Goal: Task Accomplishment & Management: Manage account settings

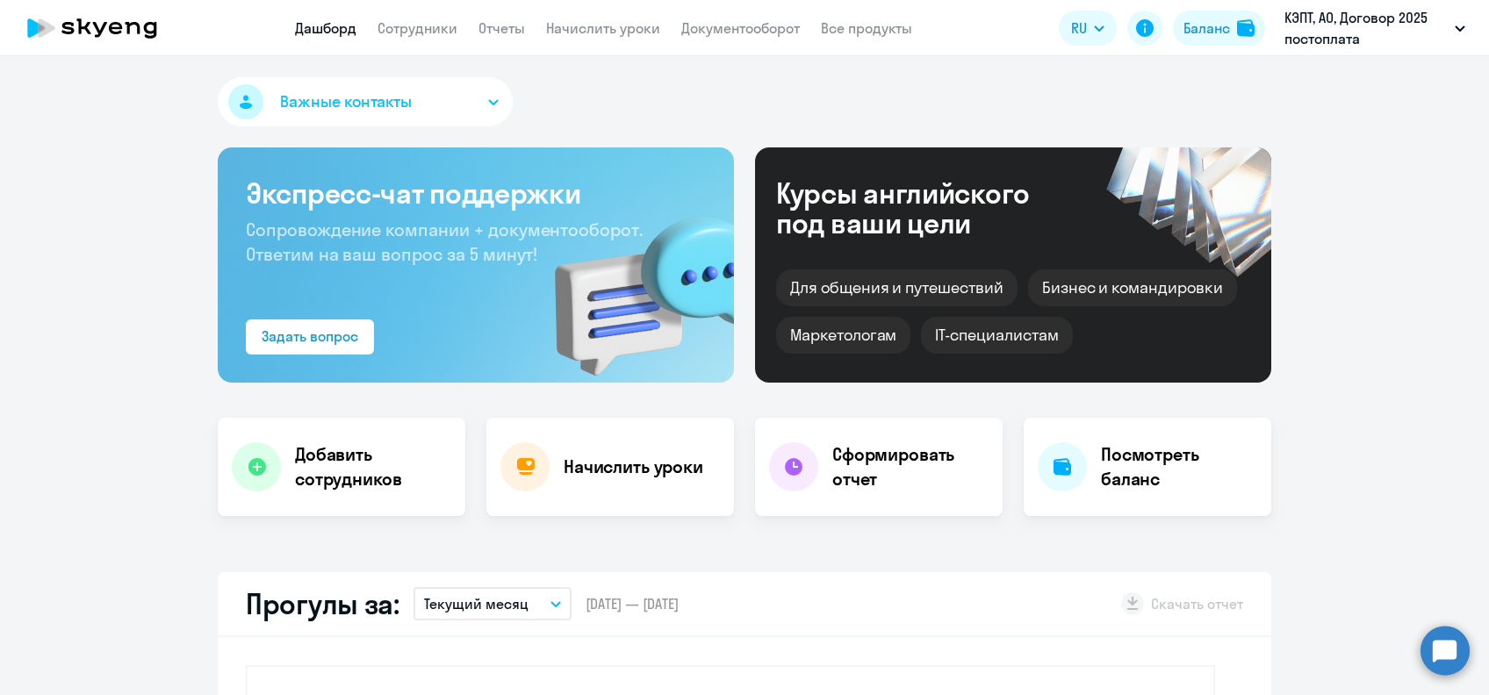
select select "30"
click at [457, 25] on nav "Дашборд Сотрудники Отчеты Начислить уроки Документооборот Все продукты" at bounding box center [603, 29] width 617 height 22
click at [442, 25] on link "Сотрудники" at bounding box center [417, 28] width 80 height 18
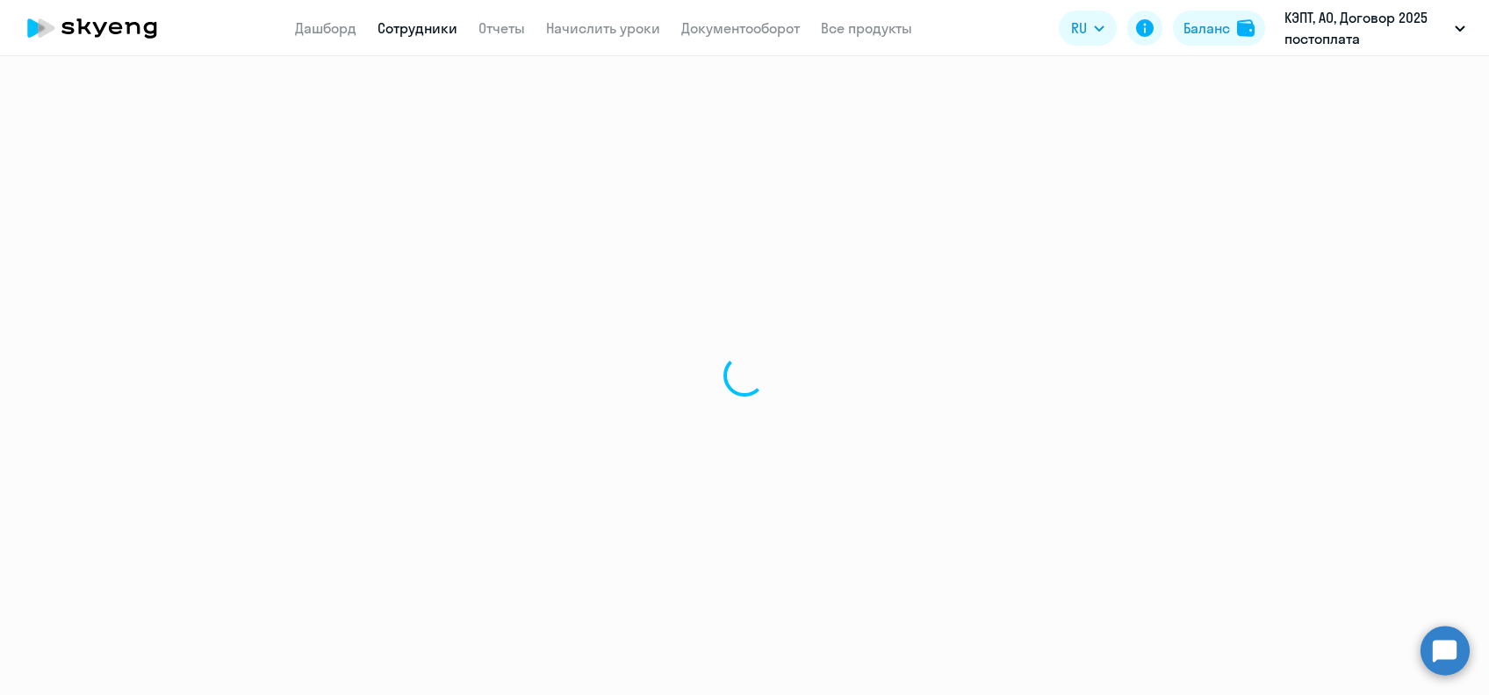
select select "30"
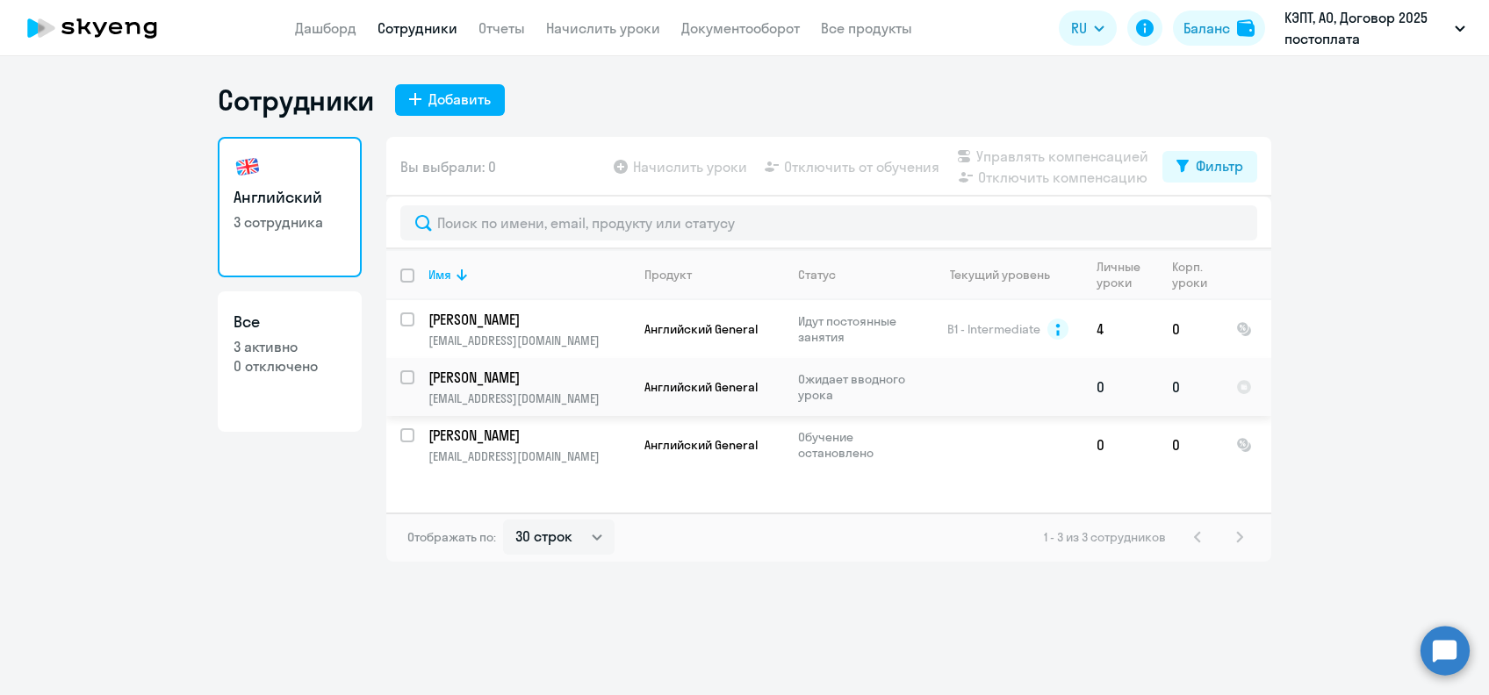
click at [402, 376] on input "select row 42751514" at bounding box center [417, 387] width 35 height 35
checkbox input "true"
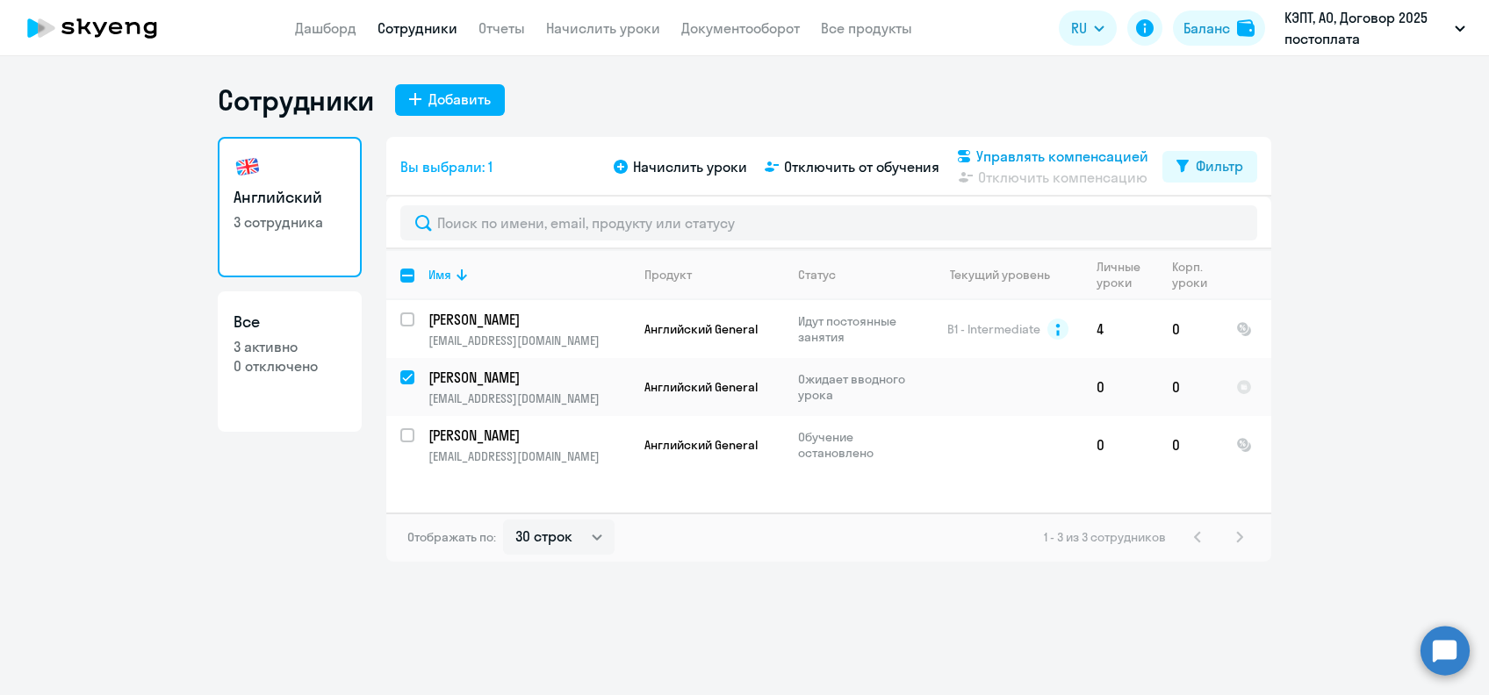
click at [1057, 154] on span "Управлять компенсацией" at bounding box center [1062, 156] width 172 height 21
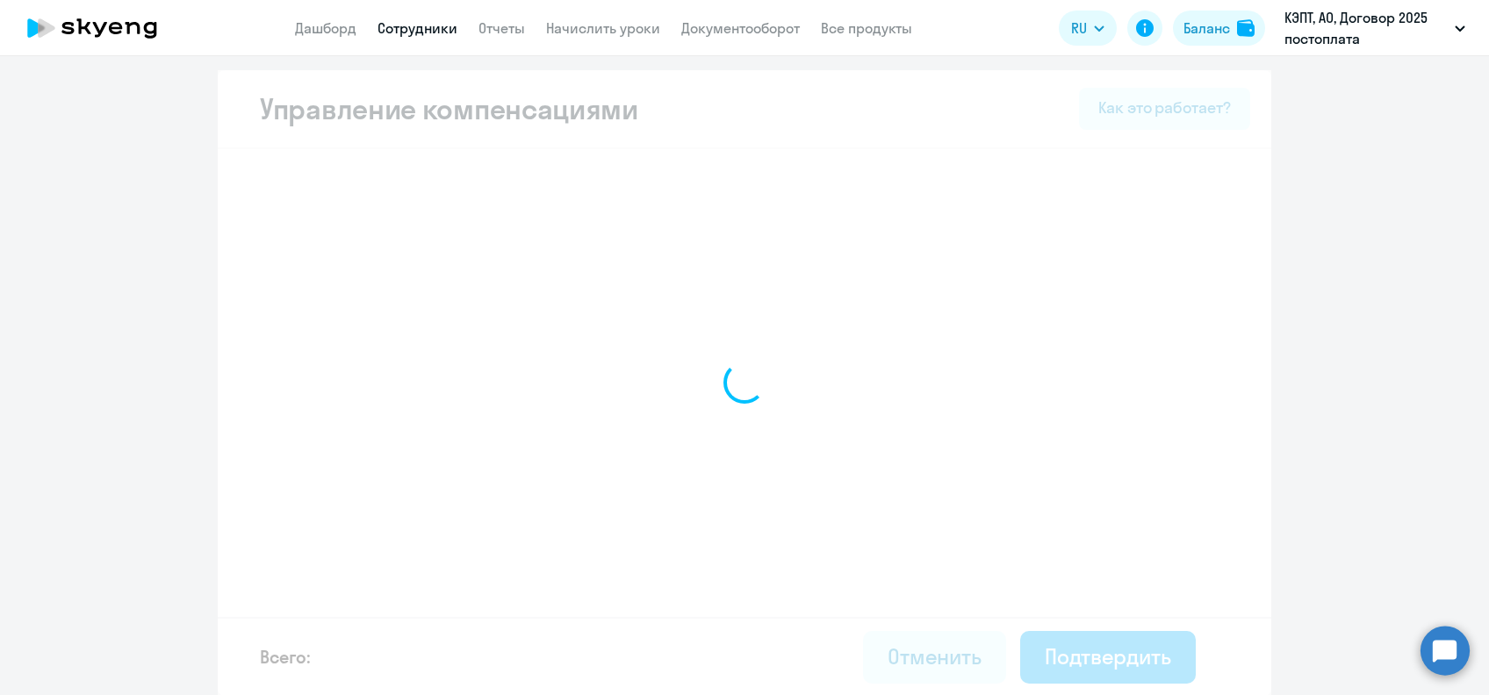
select select "WHOLE_PERIOD"
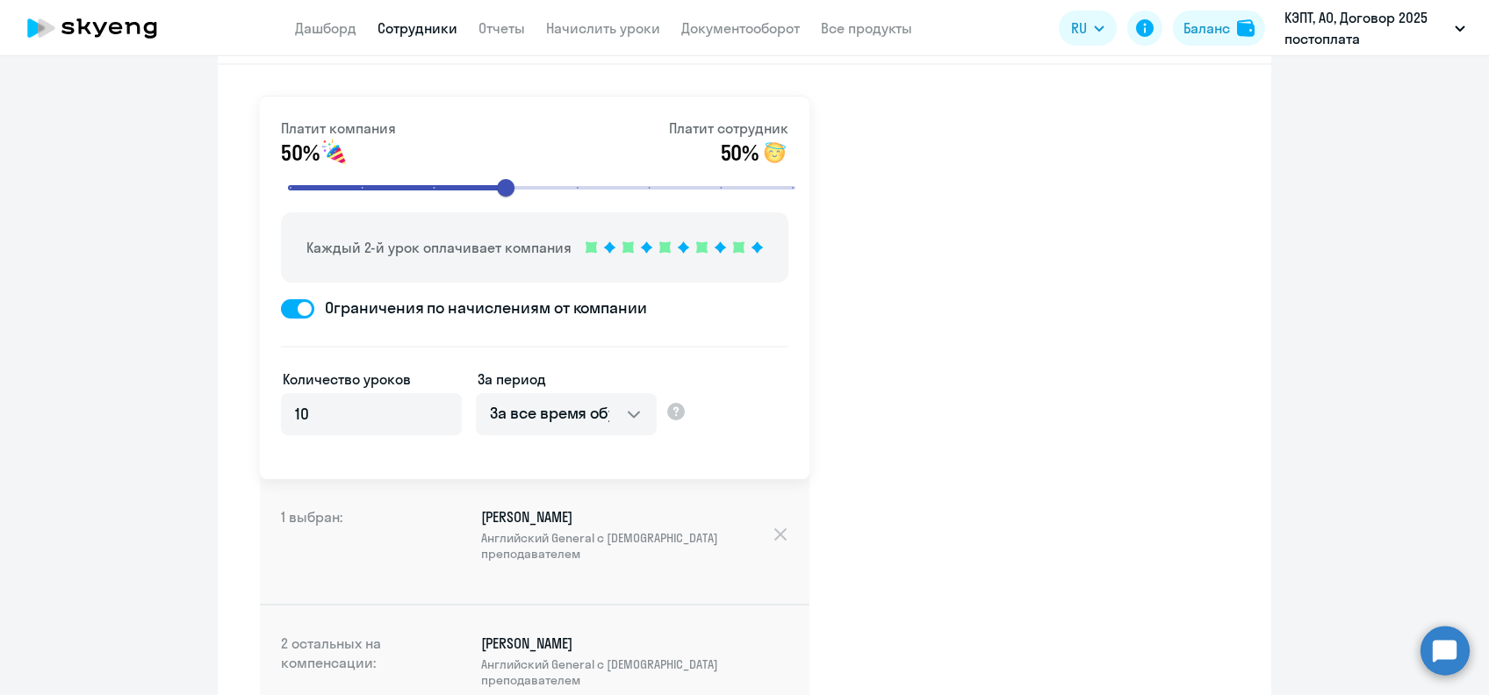
scroll to position [117, 0]
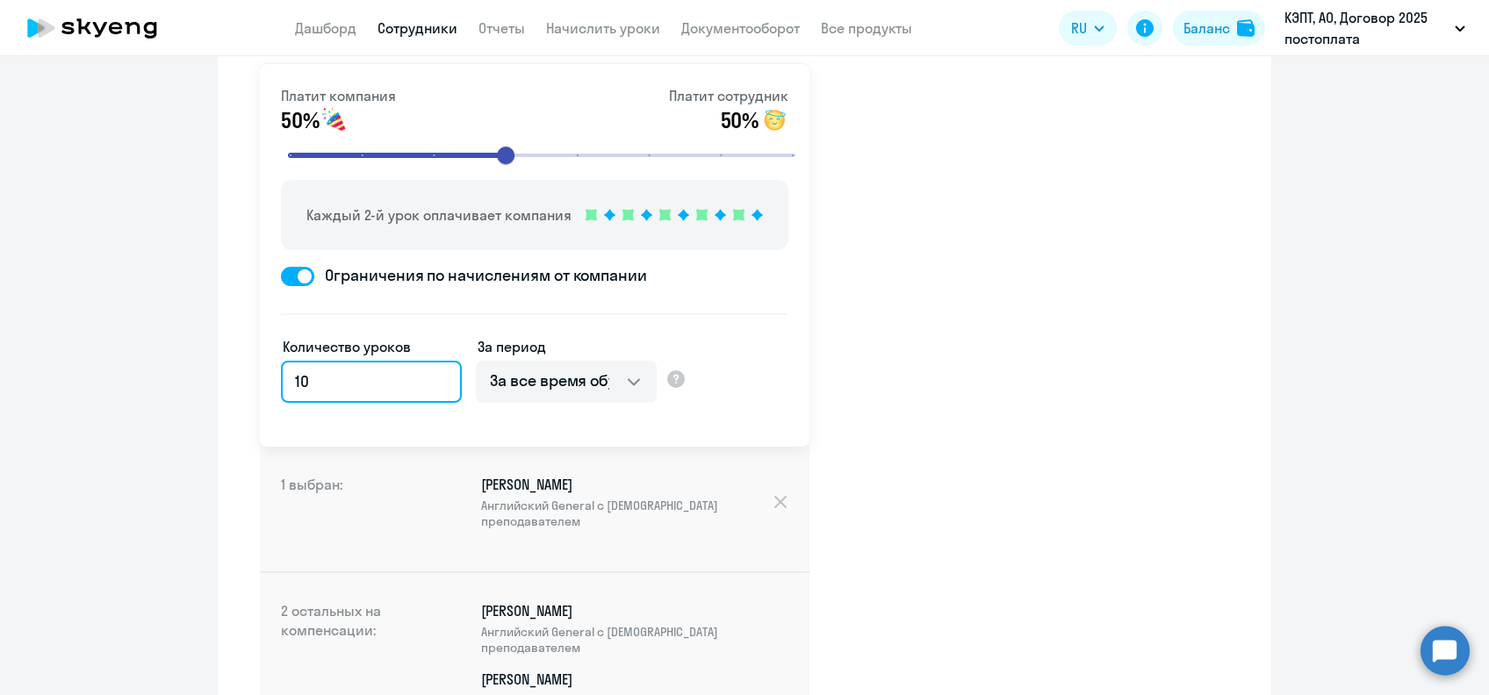
click at [325, 392] on input "10" at bounding box center [371, 382] width 181 height 42
type input "1"
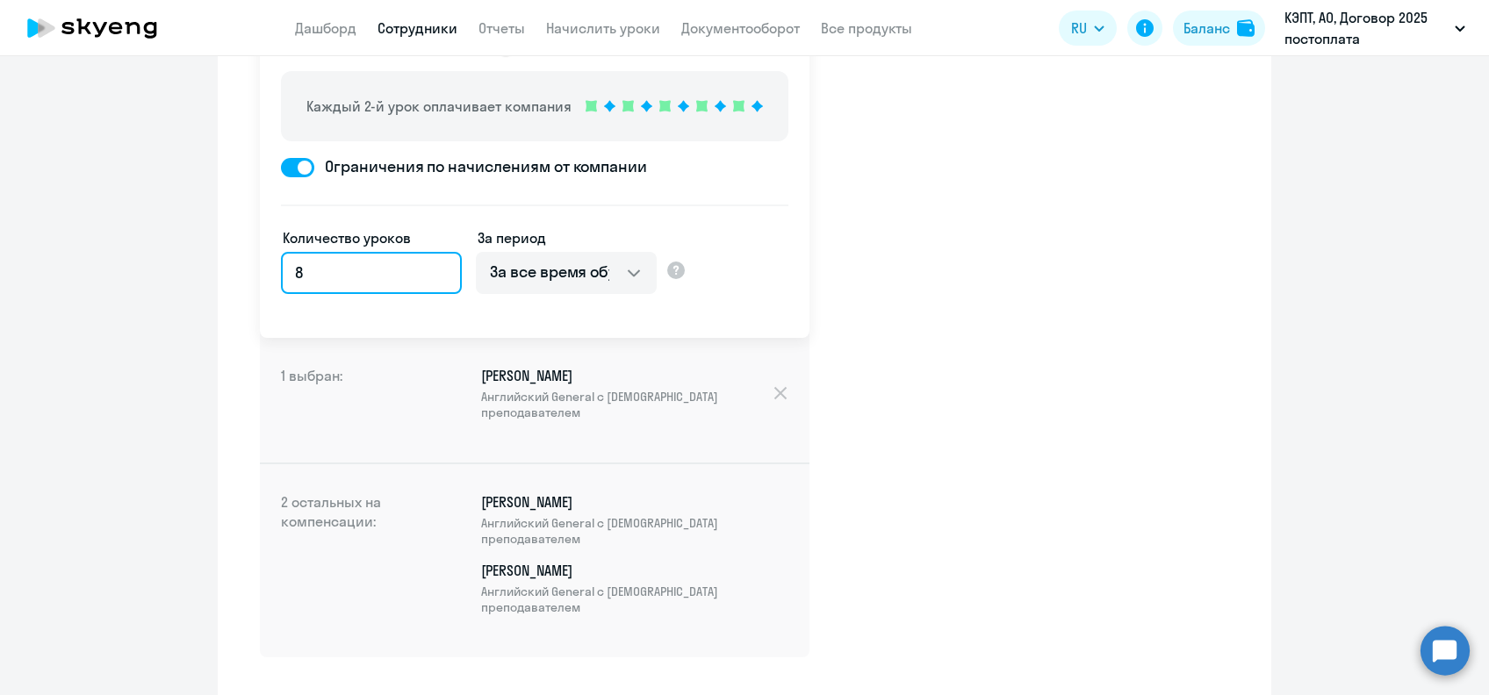
scroll to position [307, 0]
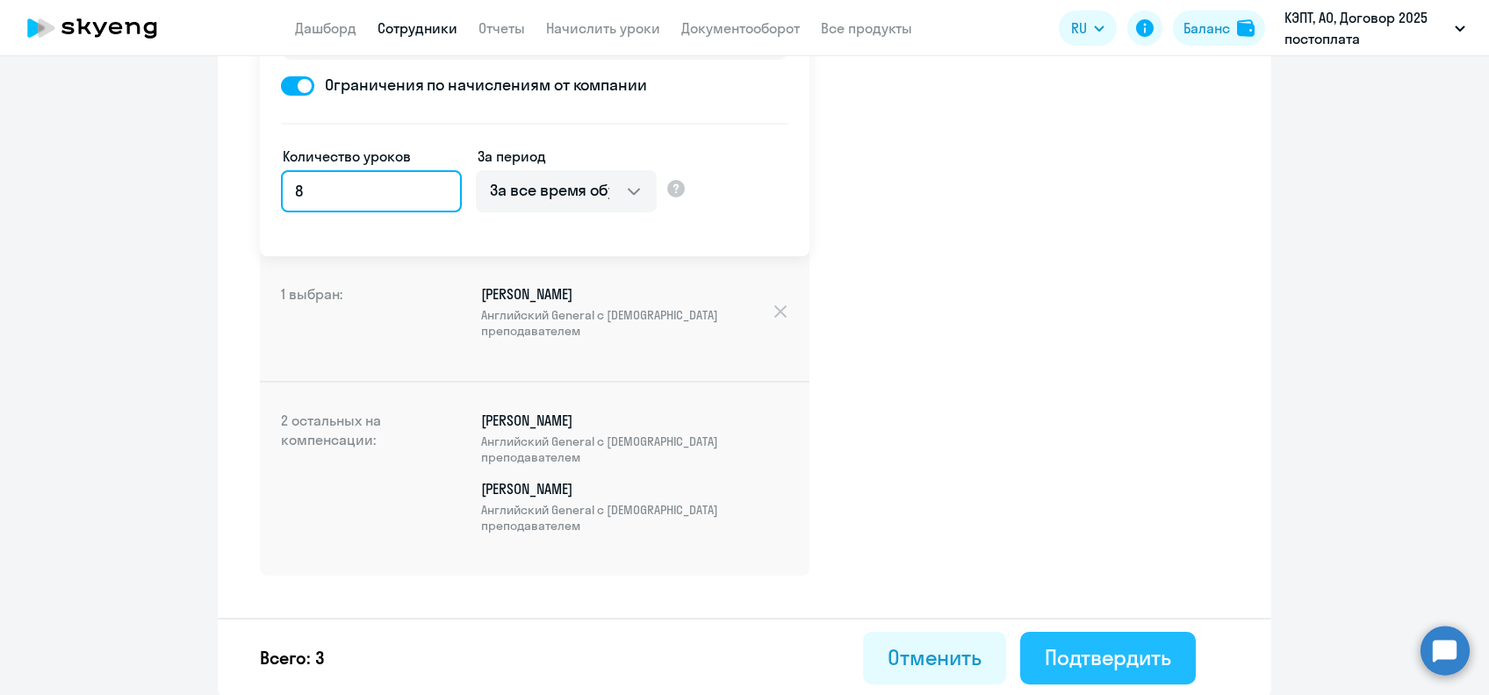
type input "8"
click at [1045, 653] on div "Подтвердить" at bounding box center [1108, 657] width 126 height 28
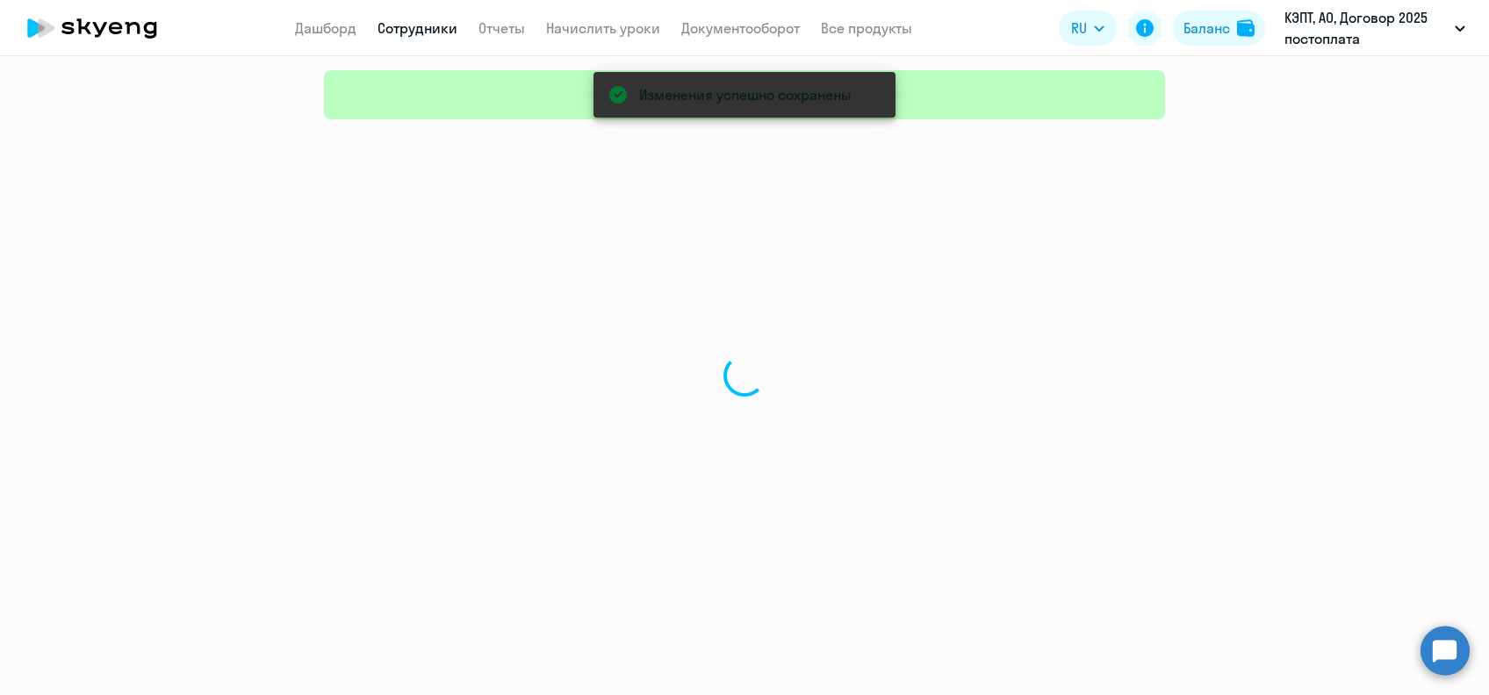
select select "30"
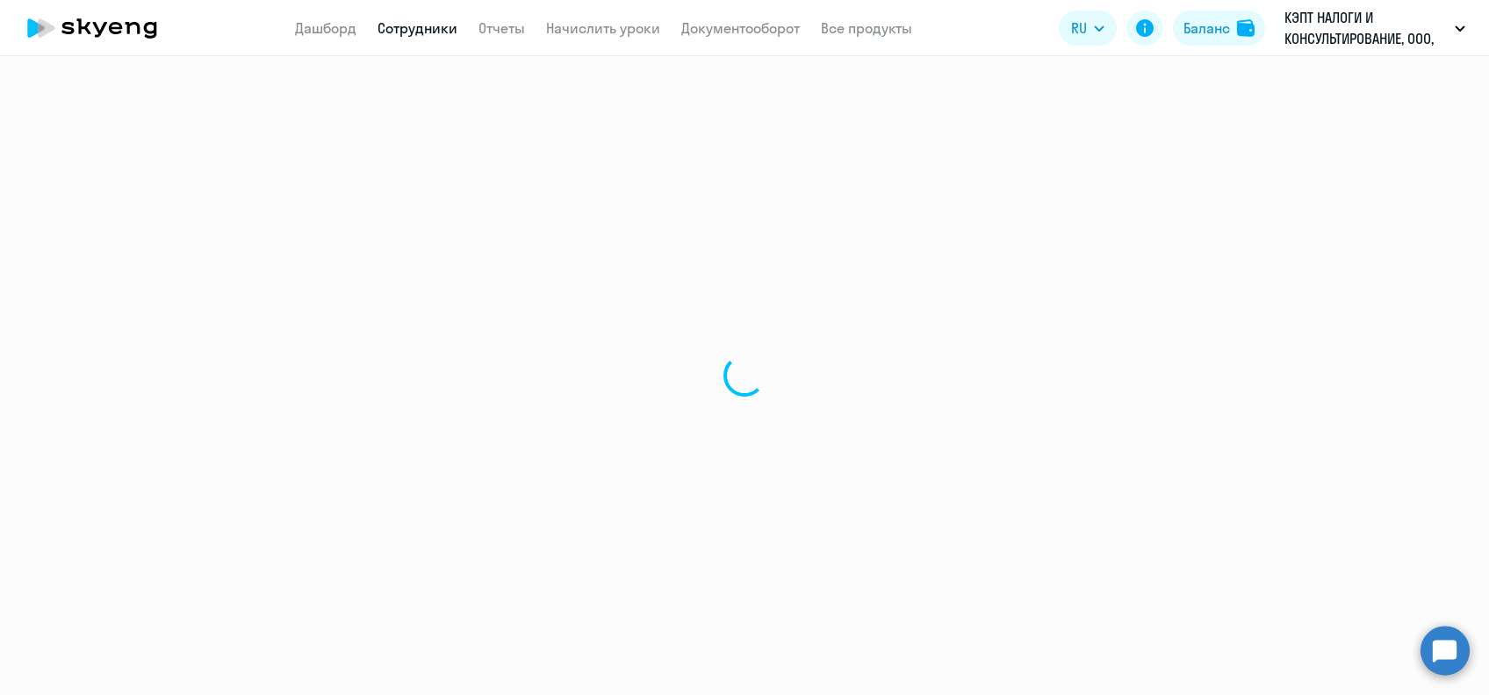
select select "30"
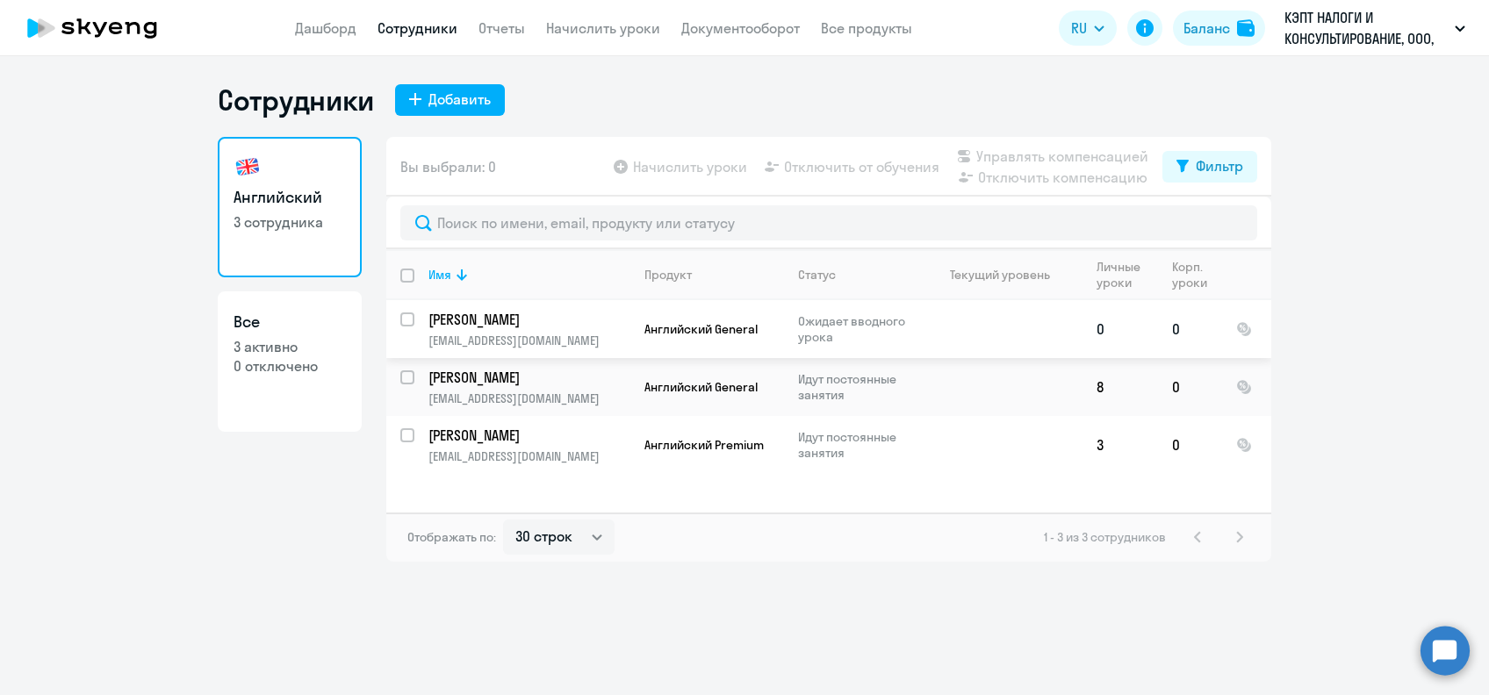
click at [399, 323] on div at bounding box center [408, 319] width 42 height 42
checkbox input "true"
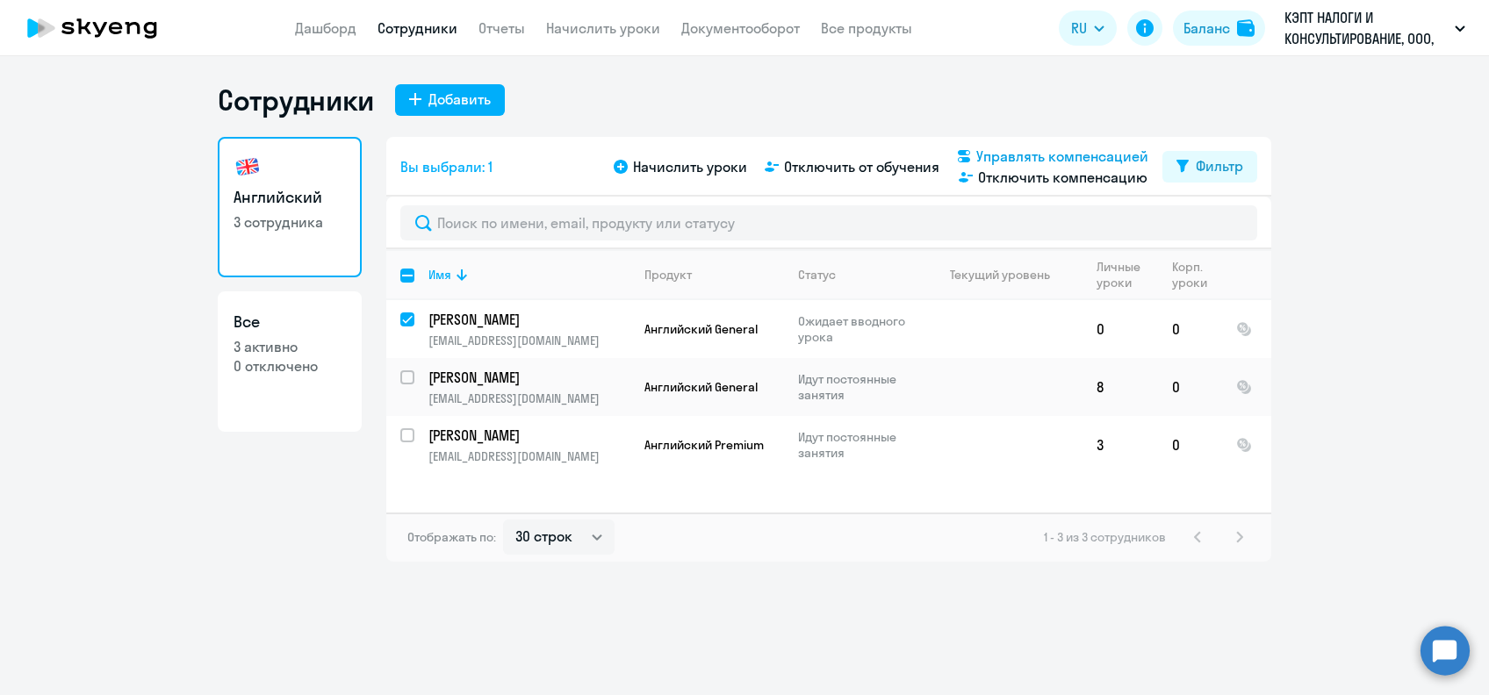
click at [1085, 159] on span "Управлять компенсацией" at bounding box center [1062, 156] width 172 height 21
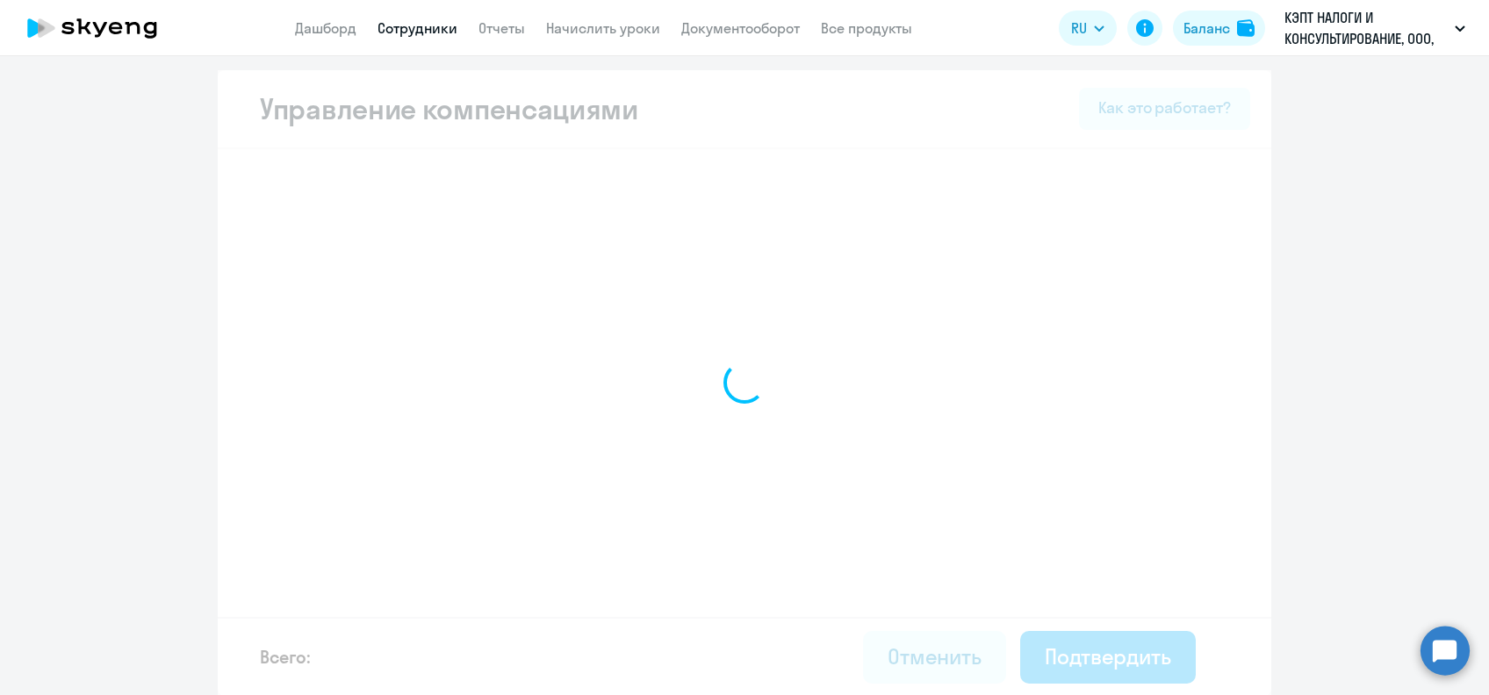
select select "WHOLE_PERIOD"
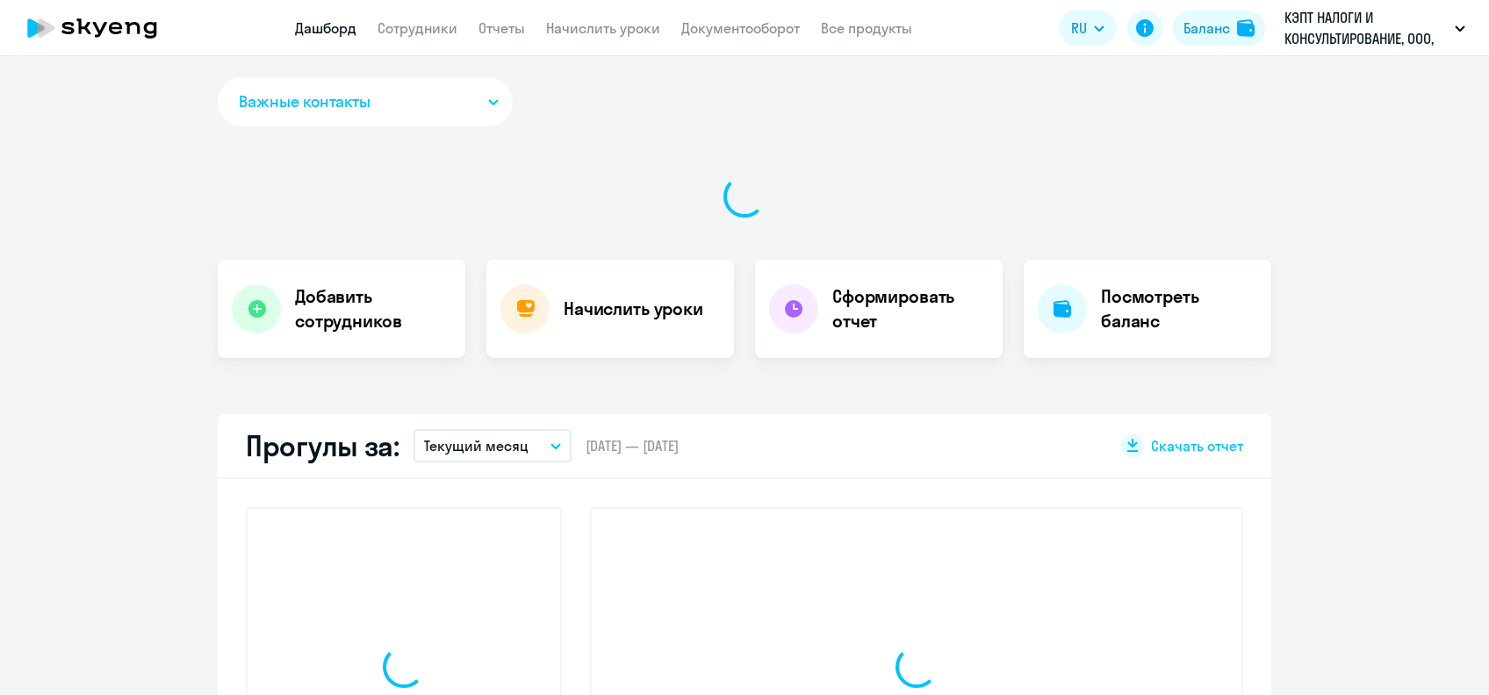
select select "30"
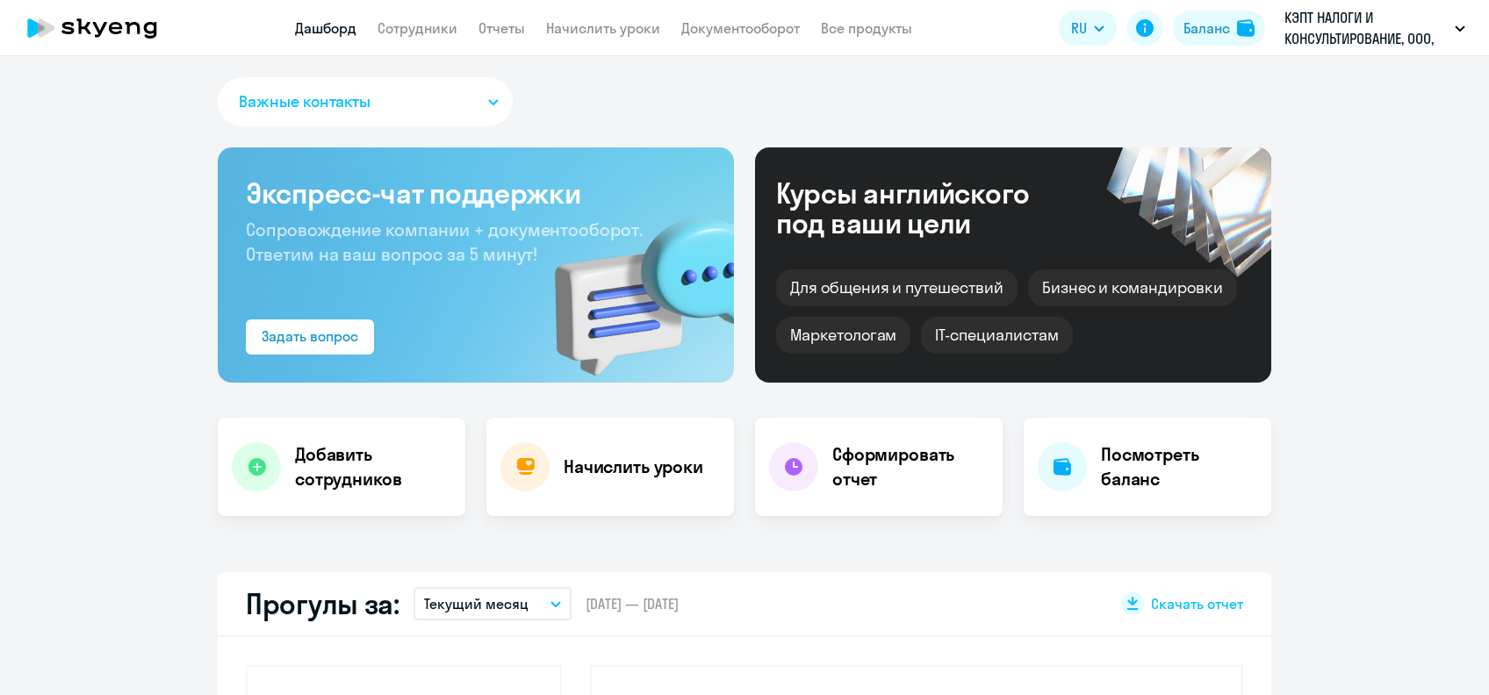
select select "30"
click at [425, 23] on link "Сотрудники" at bounding box center [417, 28] width 80 height 18
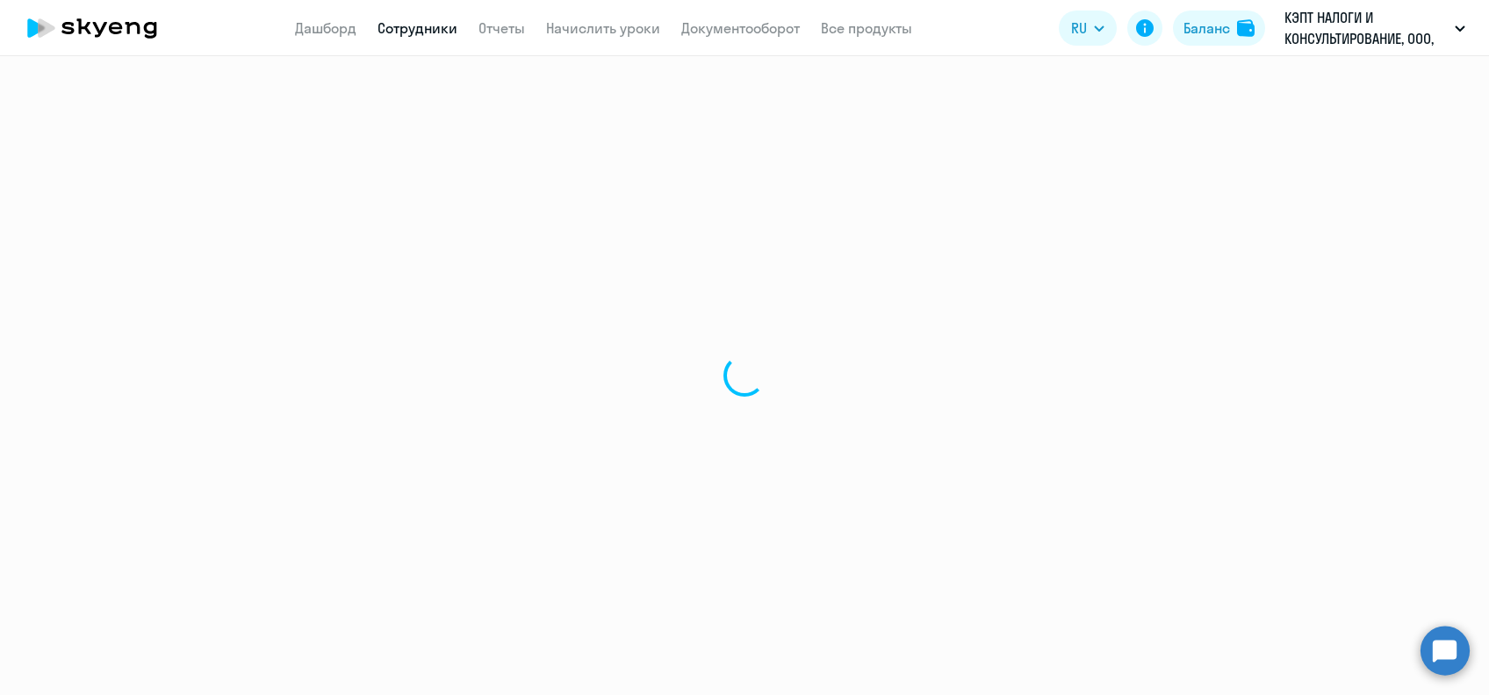
select select "30"
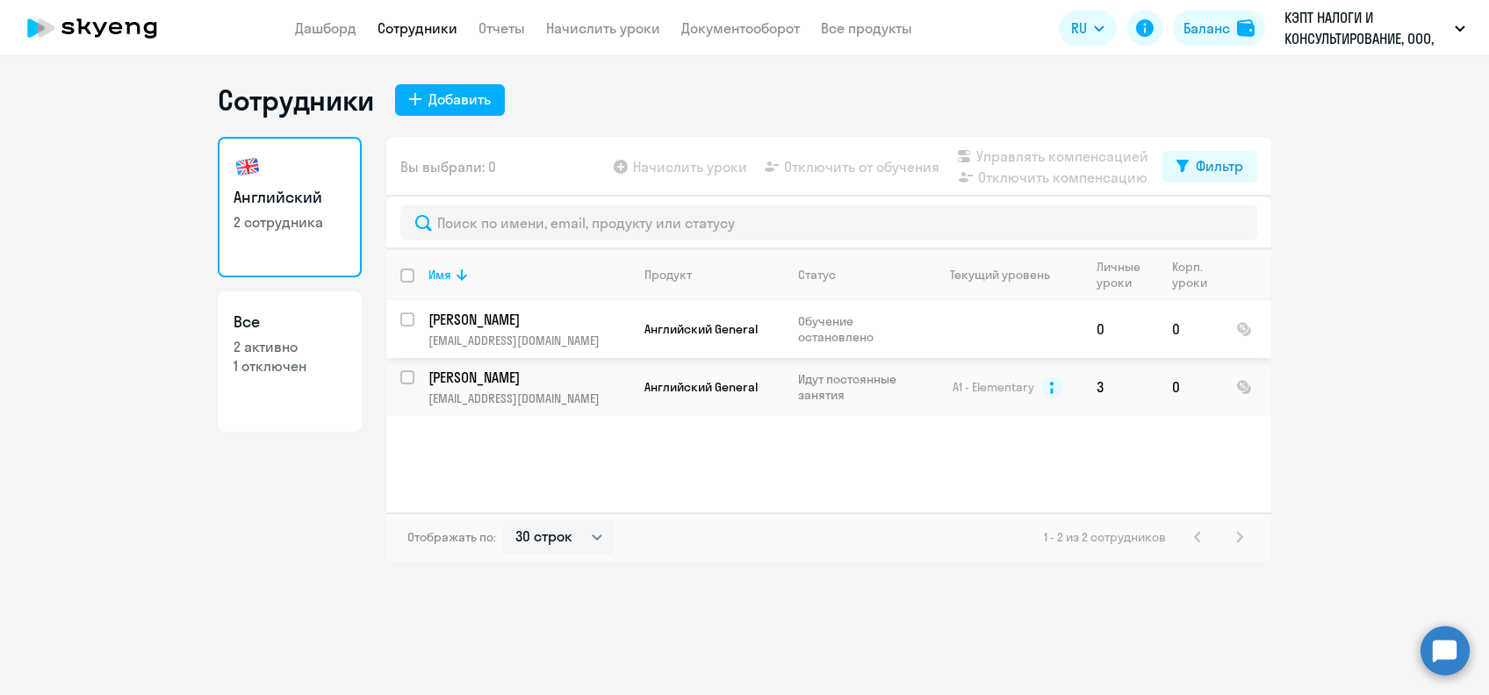
click at [399, 308] on div at bounding box center [408, 319] width 42 height 42
checkbox input "true"
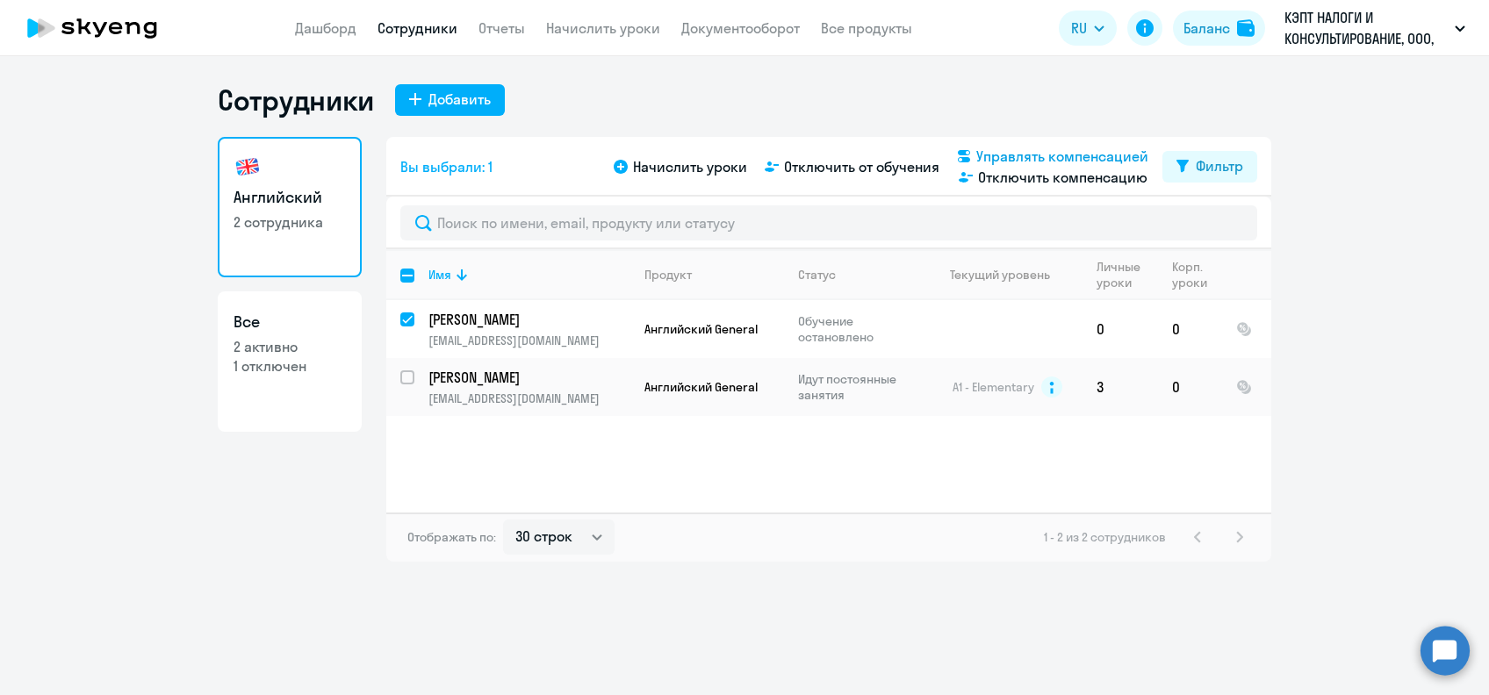
click at [998, 148] on span "Управлять компенсацией" at bounding box center [1062, 156] width 172 height 21
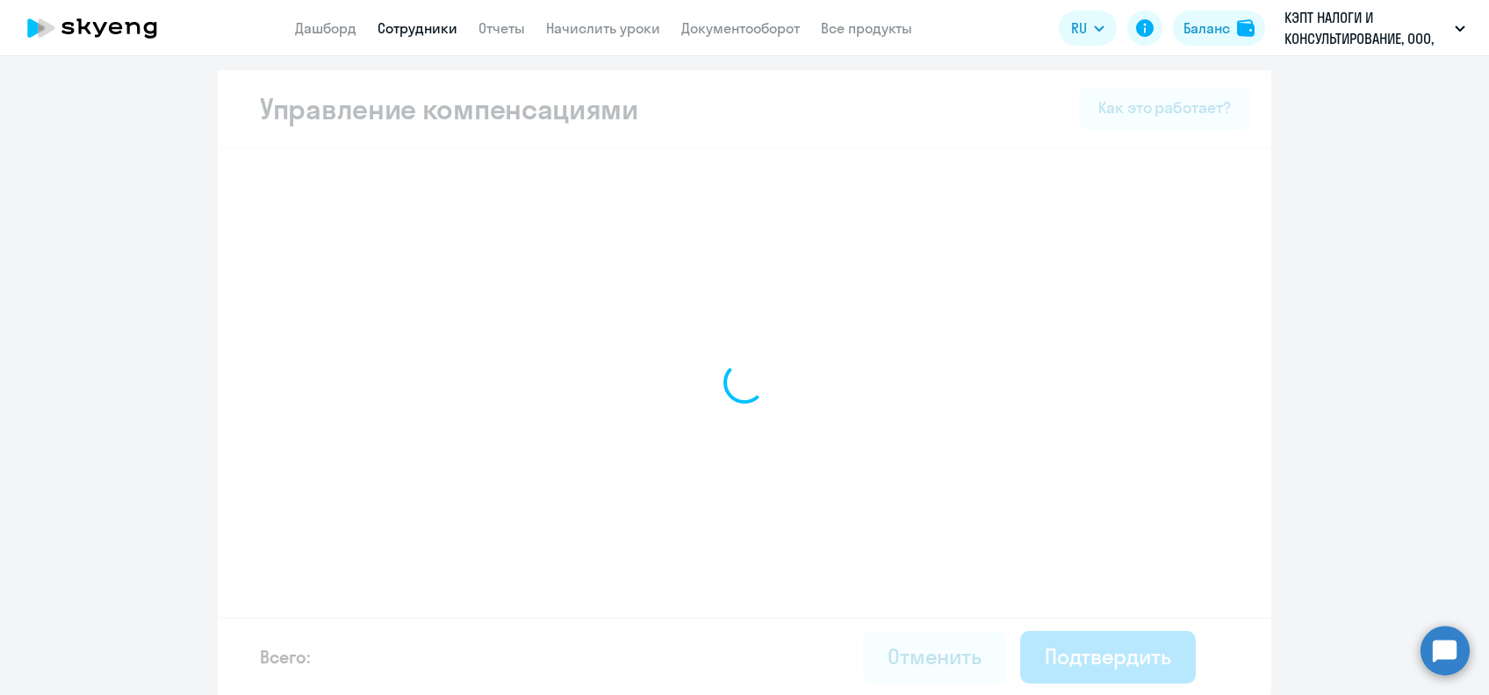
select select "WHOLE_PERIOD"
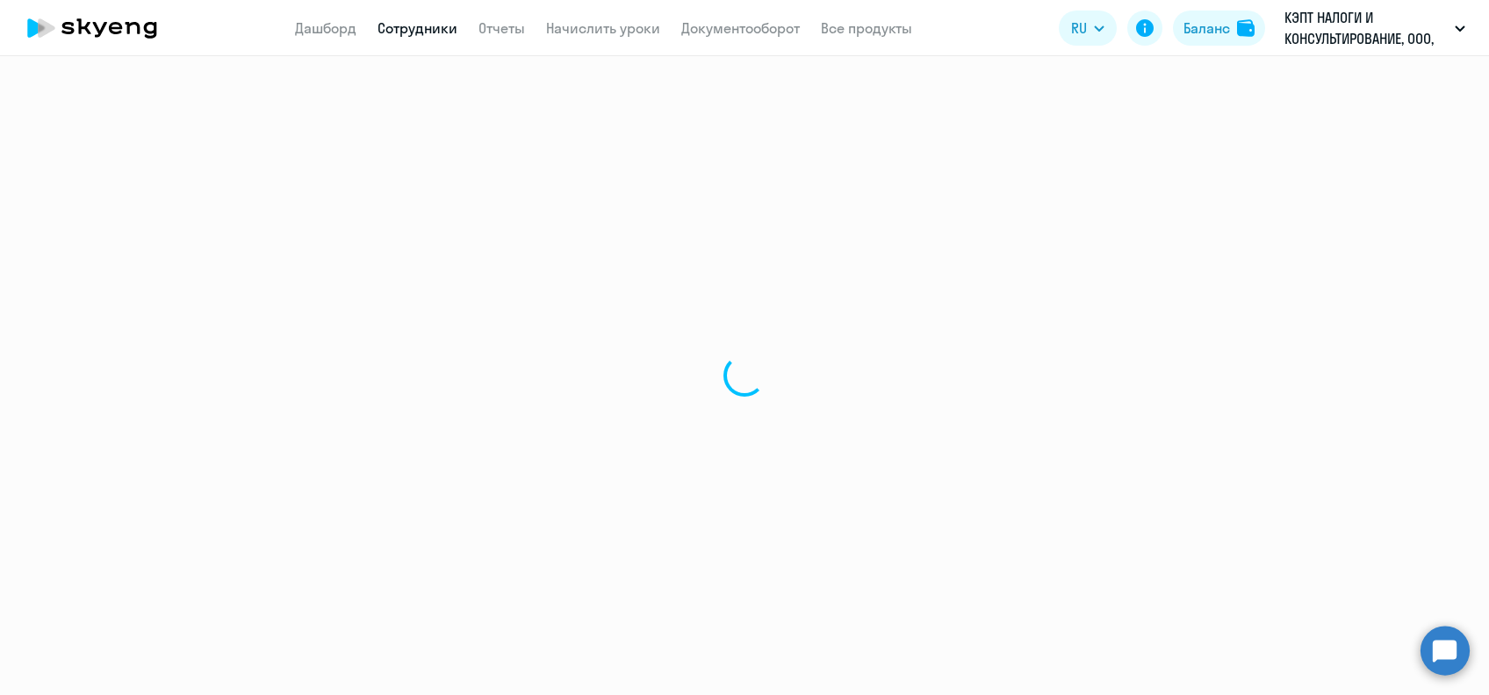
select select "30"
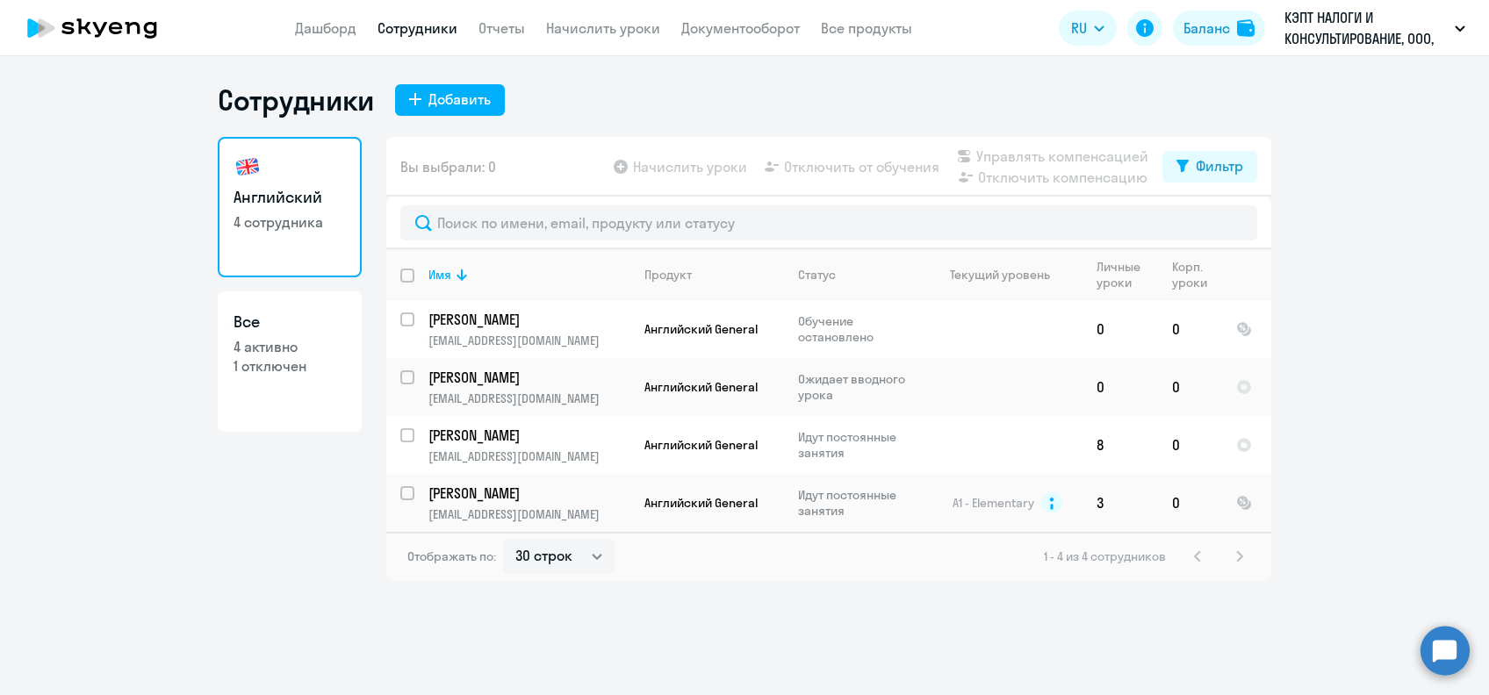
click at [401, 281] on input "deselect all" at bounding box center [417, 286] width 35 height 35
checkbox input "true"
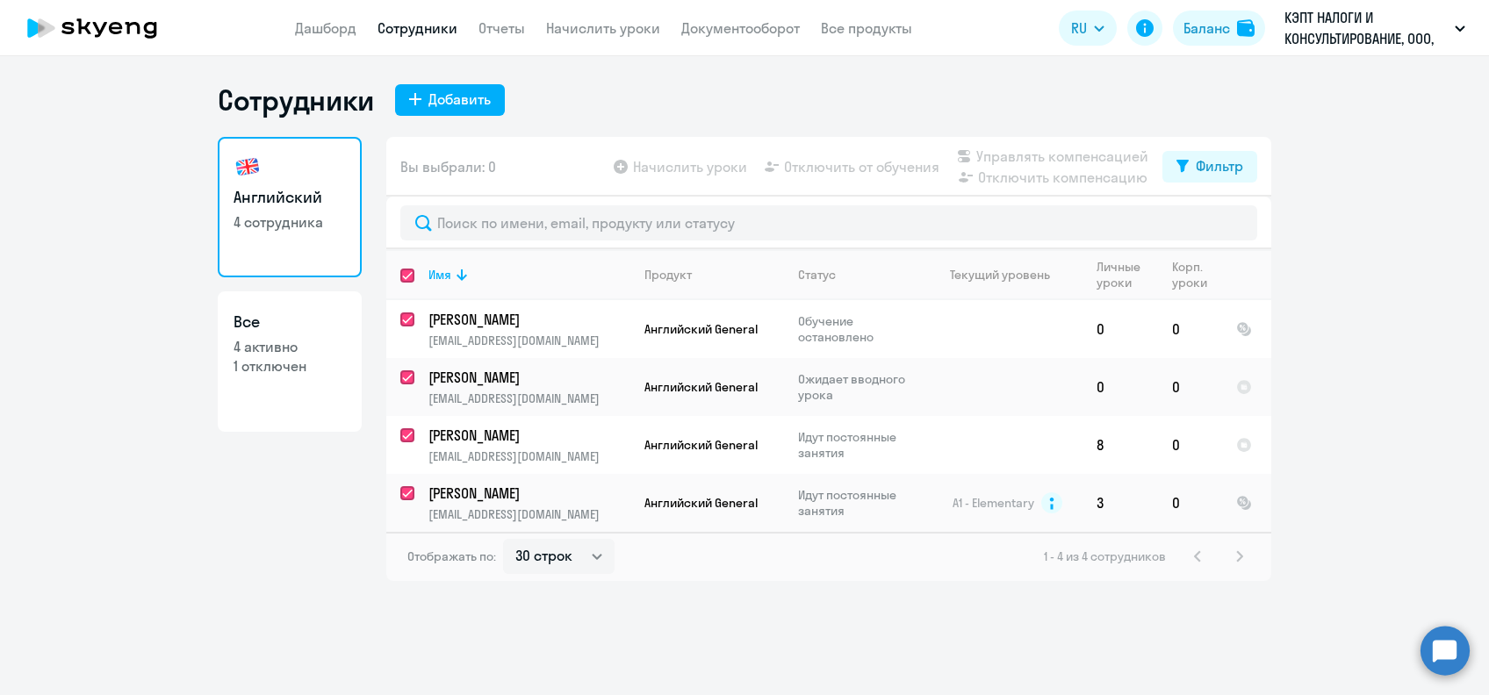
checkbox input "true"
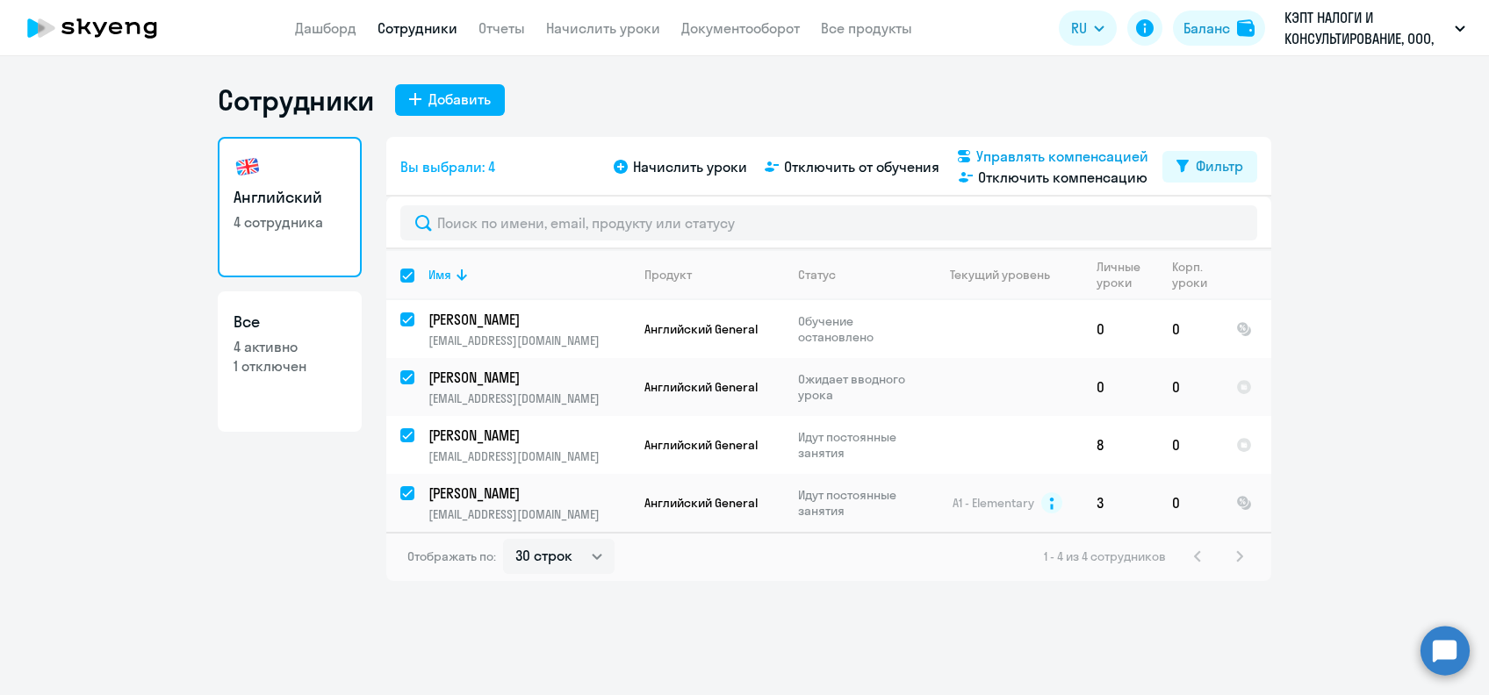
click at [1109, 149] on span "Управлять компенсацией" at bounding box center [1062, 156] width 172 height 21
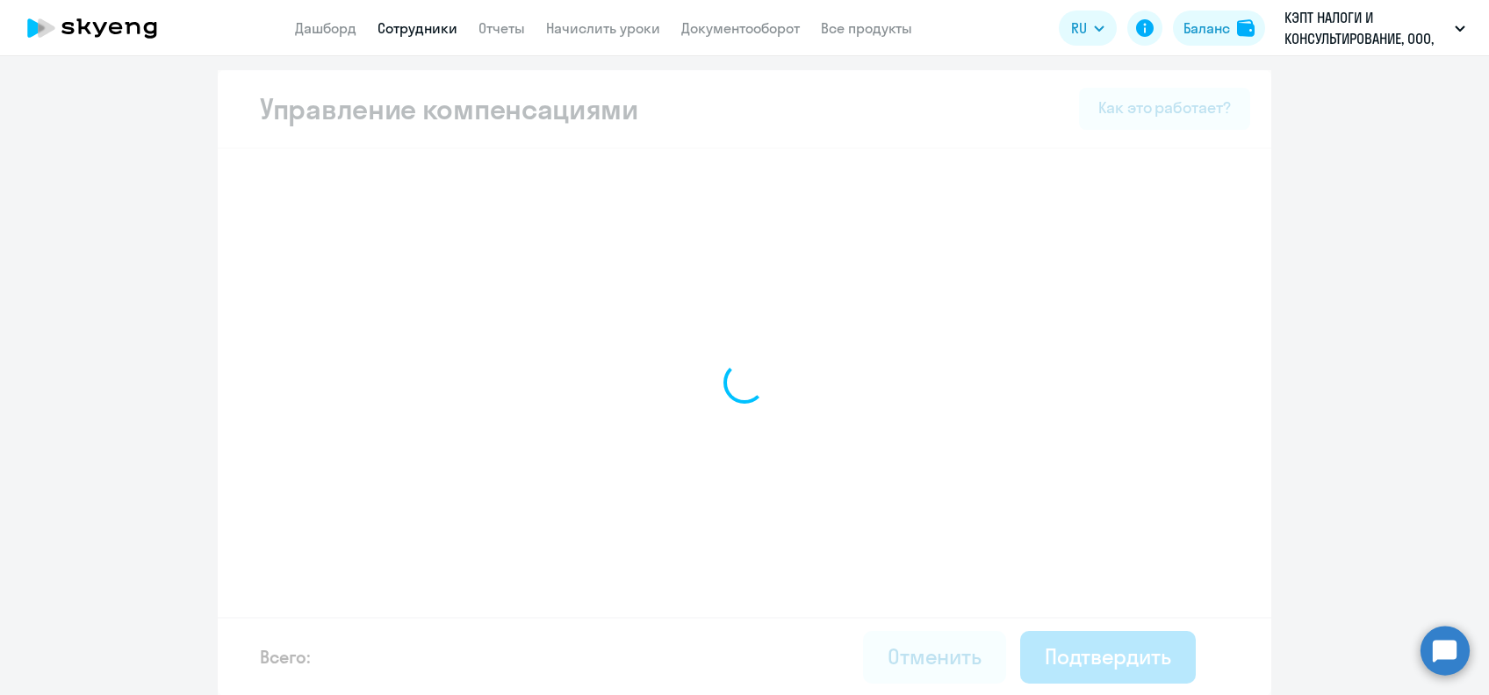
select select "WHOLE_PERIOD"
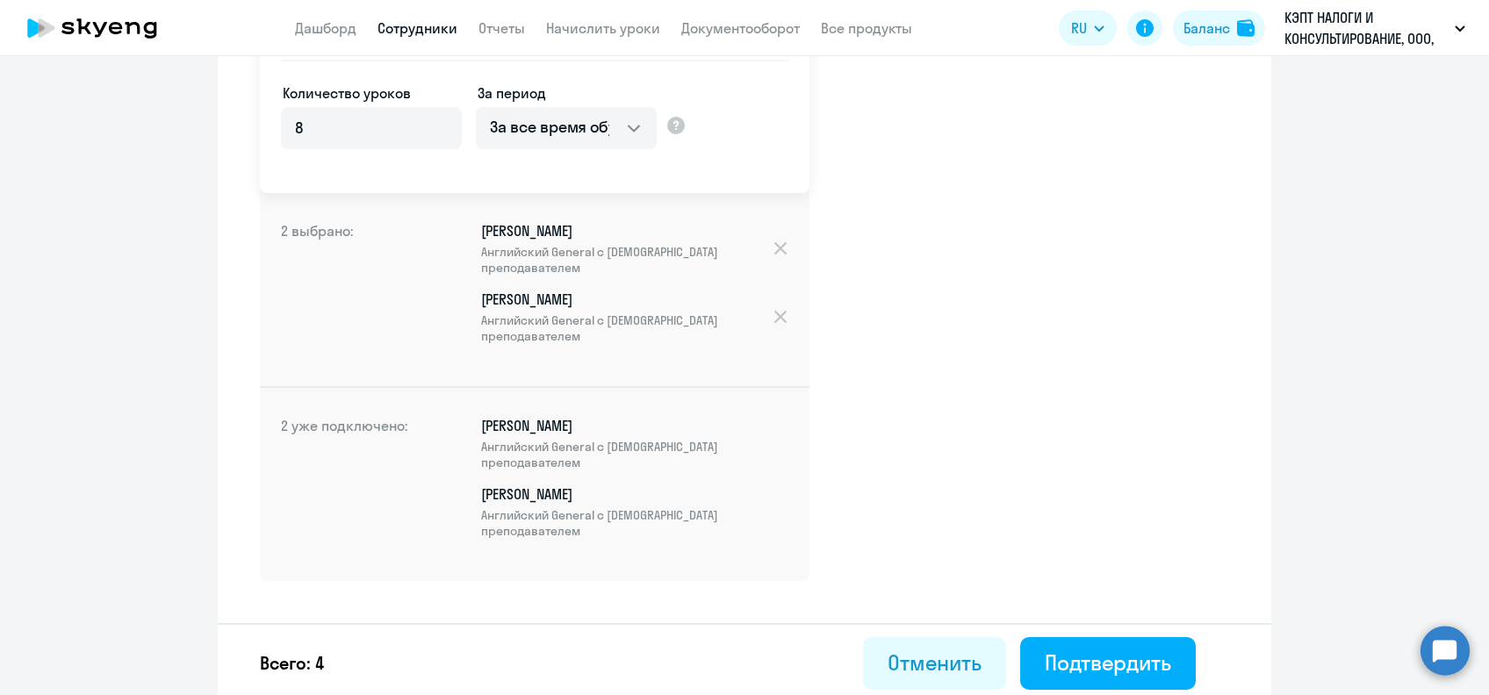
scroll to position [376, 0]
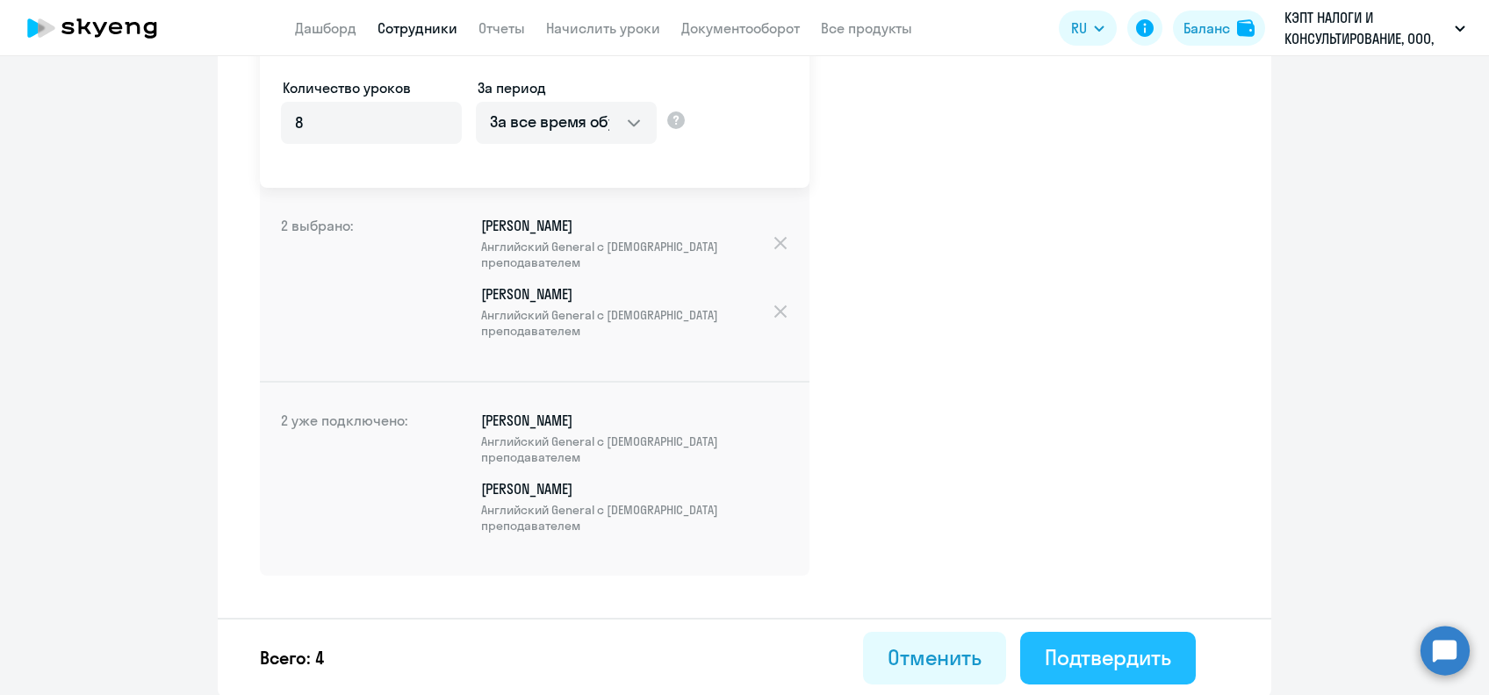
click at [1067, 643] on div "Подтвердить" at bounding box center [1108, 657] width 126 height 28
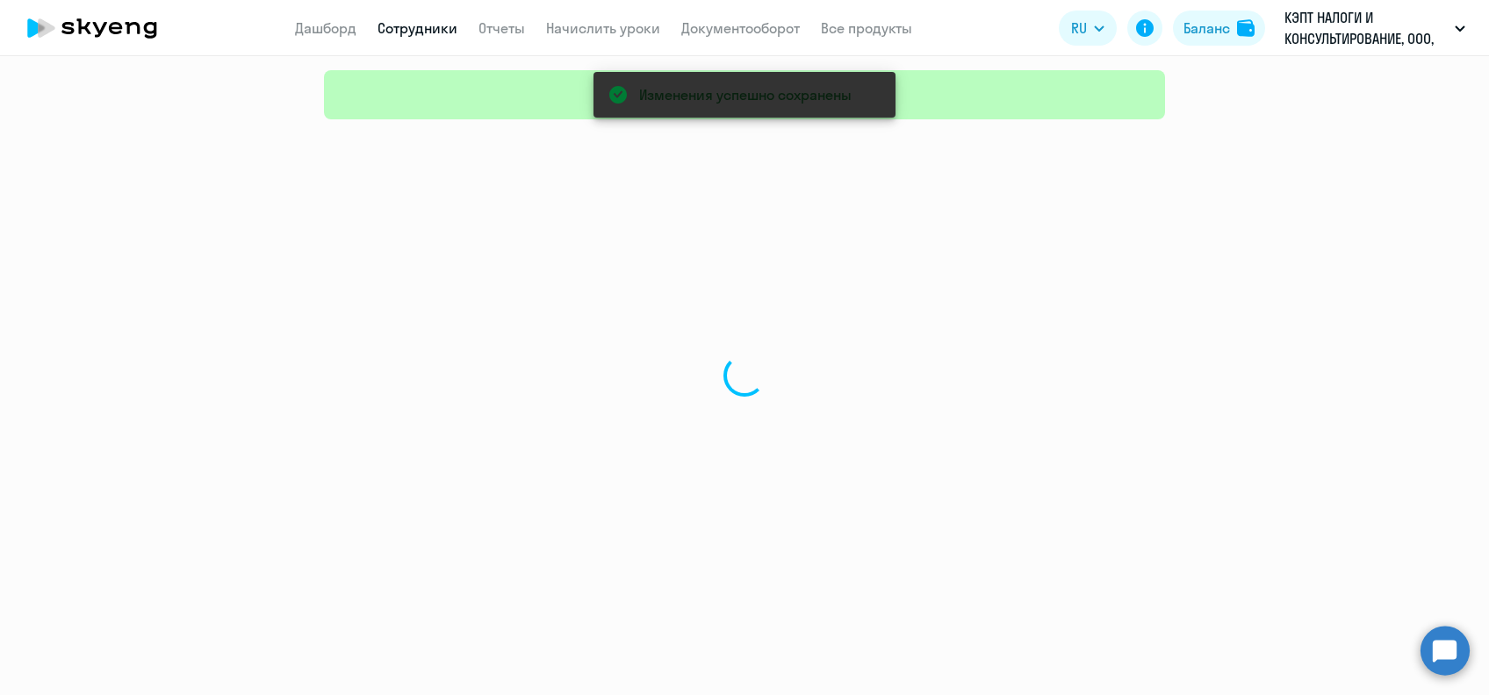
select select "30"
